Goal: Information Seeking & Learning: Learn about a topic

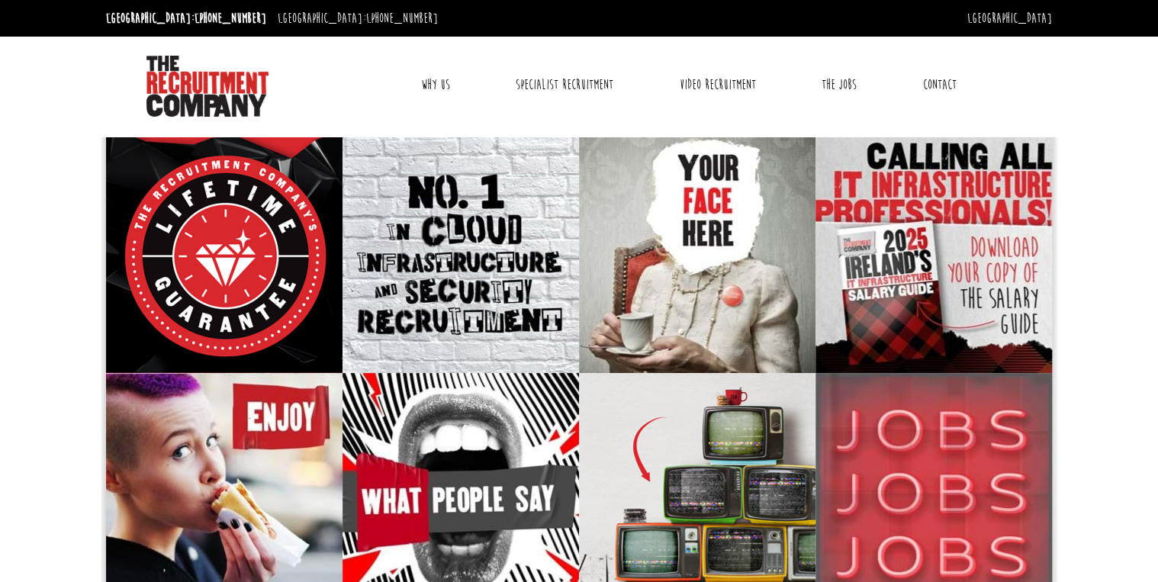
click at [435, 81] on link "Why Us" at bounding box center [435, 85] width 52 height 38
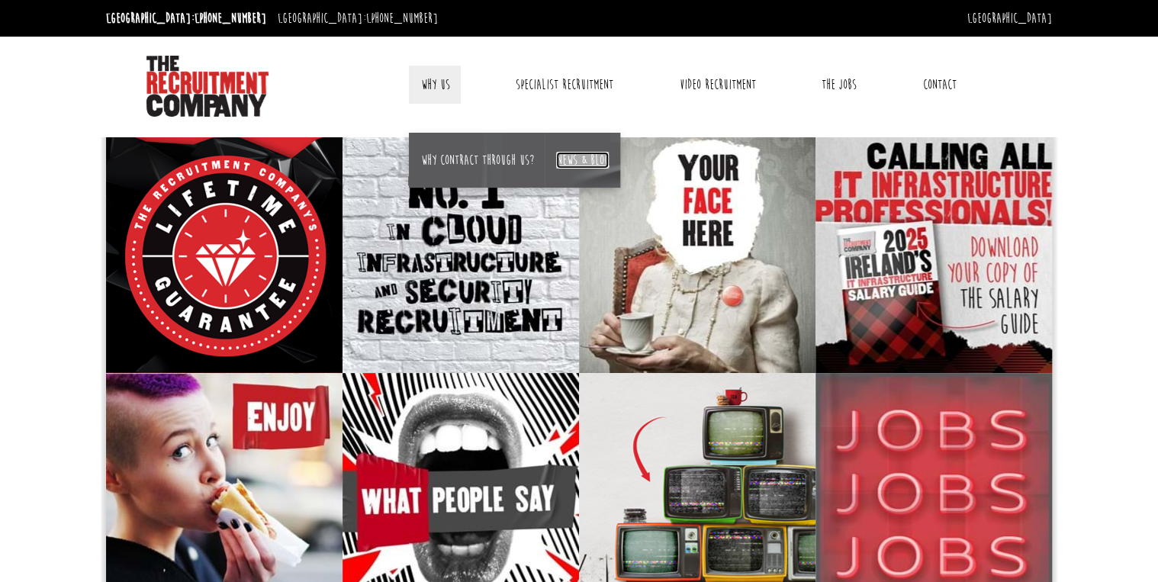
click at [580, 160] on link "News & Blog" at bounding box center [582, 160] width 53 height 17
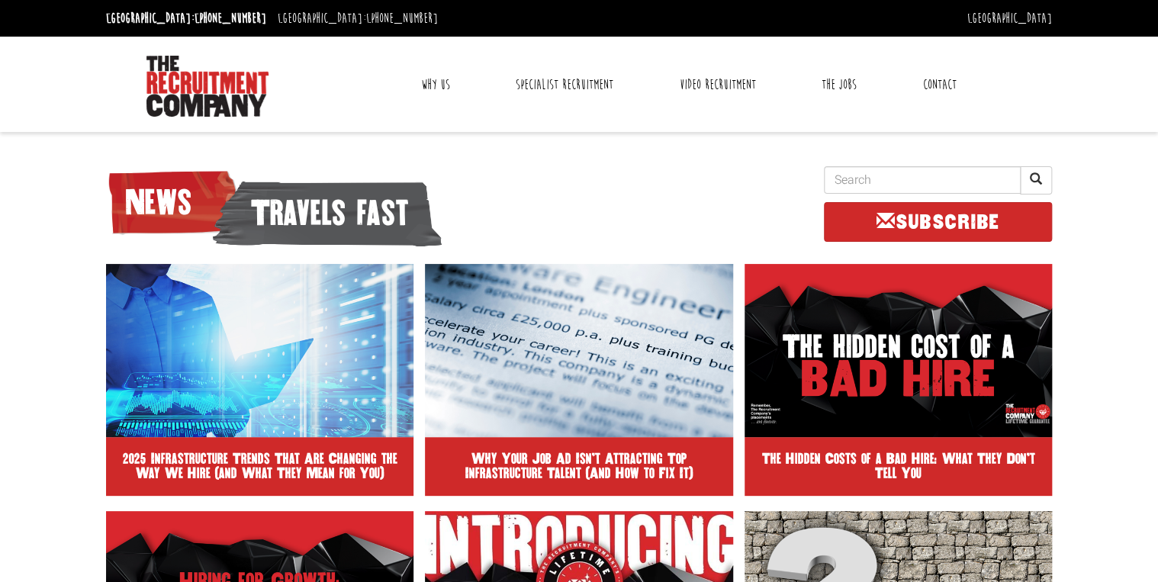
click at [937, 86] on link "Contact" at bounding box center [940, 85] width 56 height 38
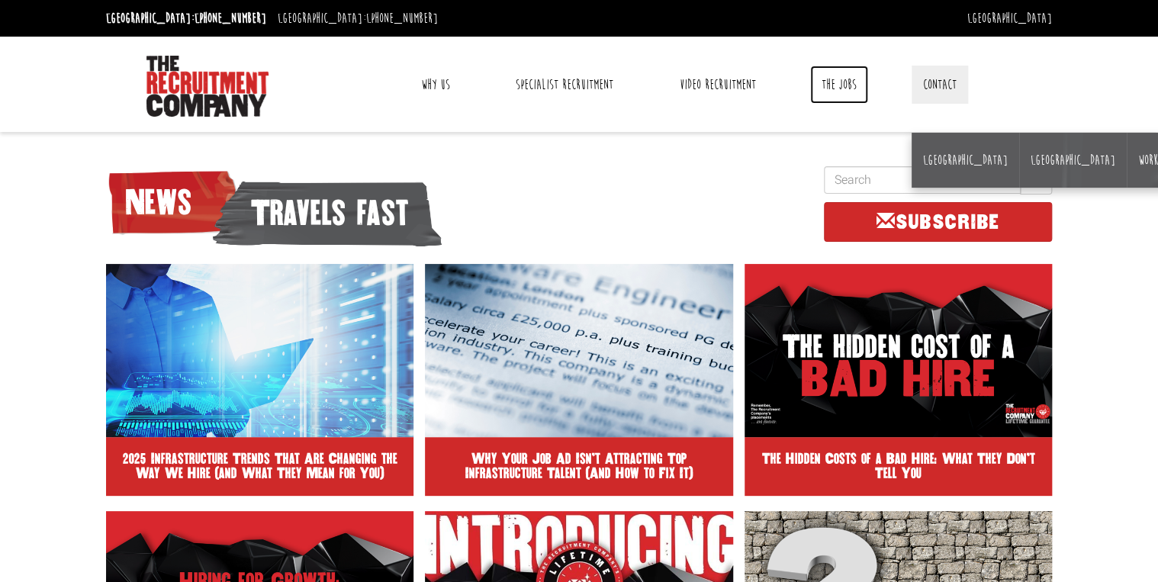
click at [825, 79] on link "The Jobs" at bounding box center [839, 85] width 58 height 38
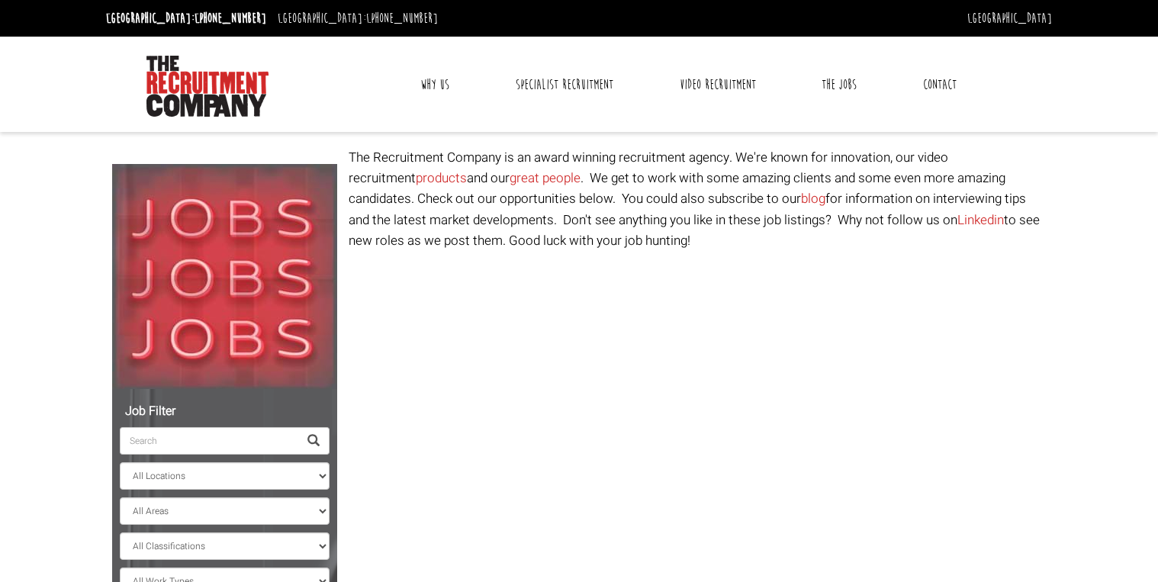
select select "Ireland"
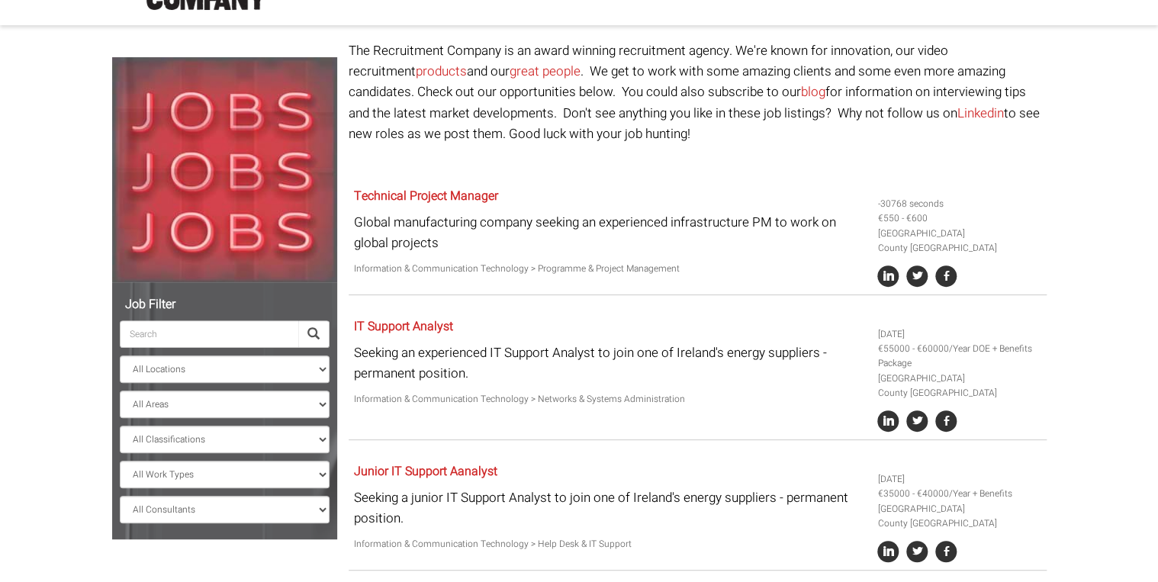
scroll to position [122, 0]
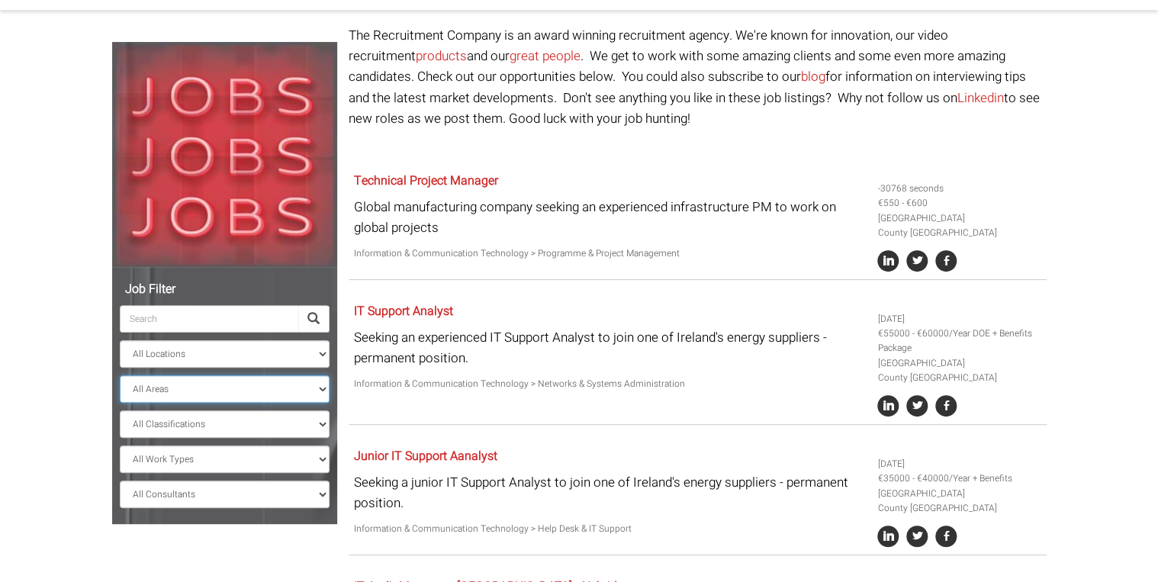
click at [277, 385] on select "All Areas County Cork County Dublin" at bounding box center [225, 388] width 210 height 27
select select "County [GEOGRAPHIC_DATA]"
click at [120, 375] on select "All Areas County Cork County Dublin" at bounding box center [225, 388] width 210 height 27
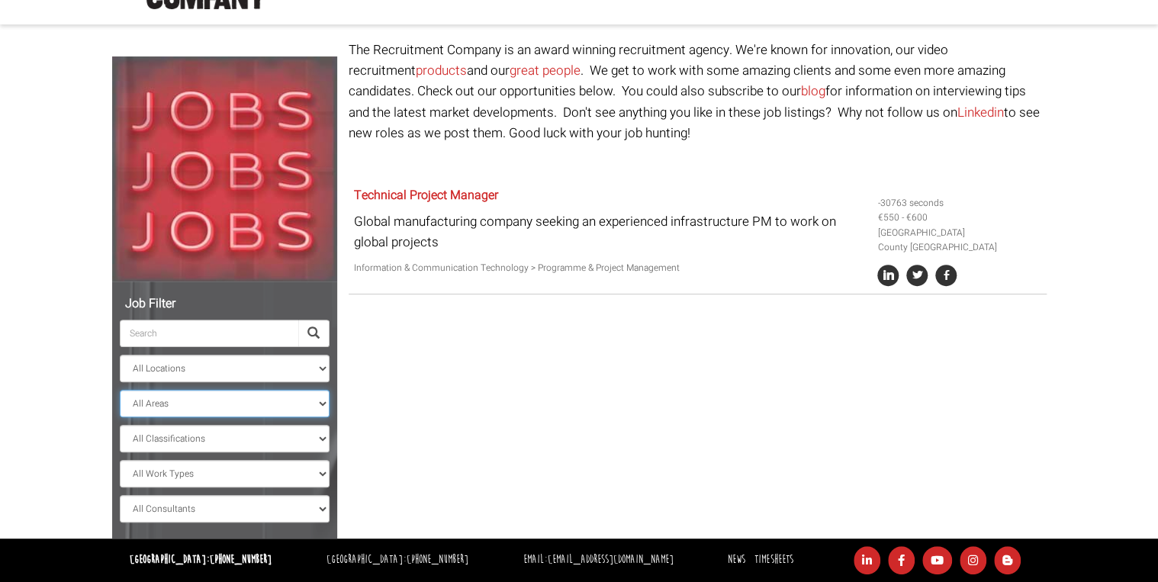
scroll to position [107, 0]
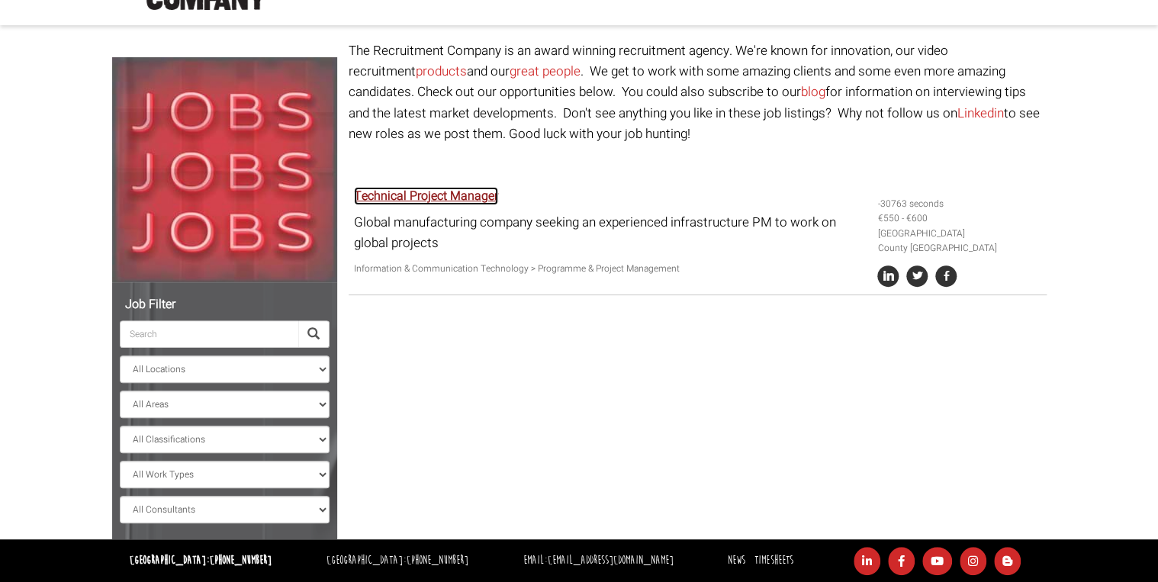
click at [393, 199] on link "Technical Project Manager" at bounding box center [426, 196] width 144 height 18
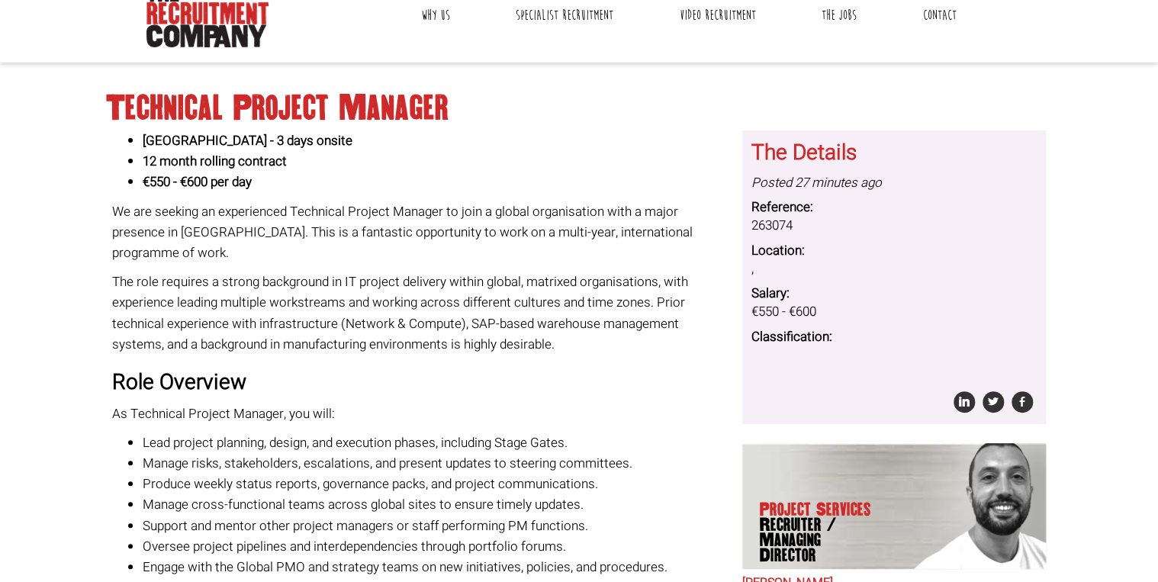
scroll to position [69, 0]
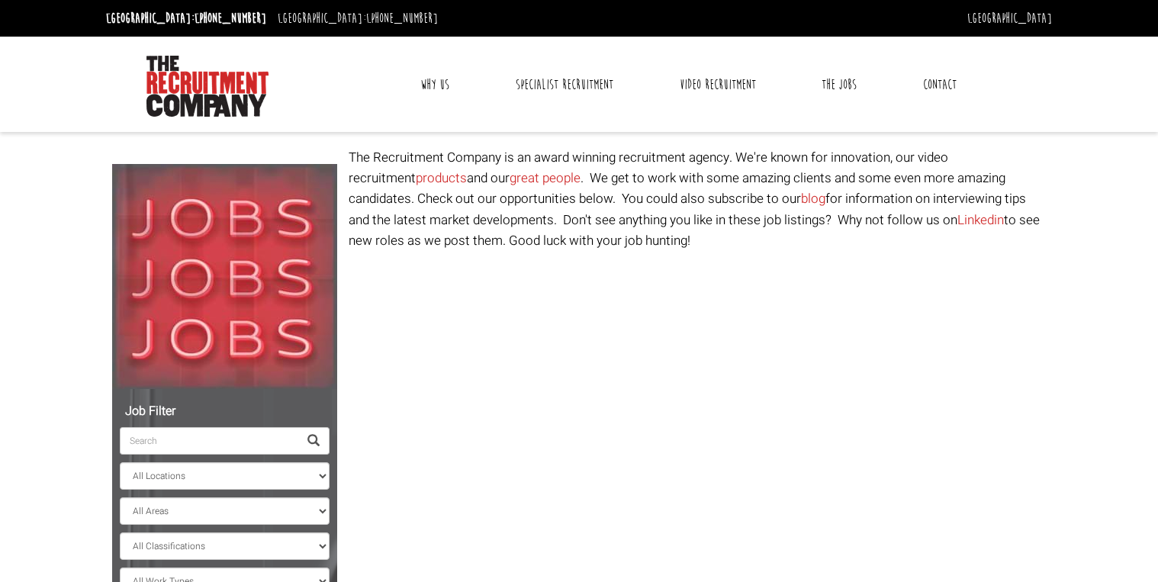
select select "[GEOGRAPHIC_DATA]"
